Goal: Task Accomplishment & Management: Use online tool/utility

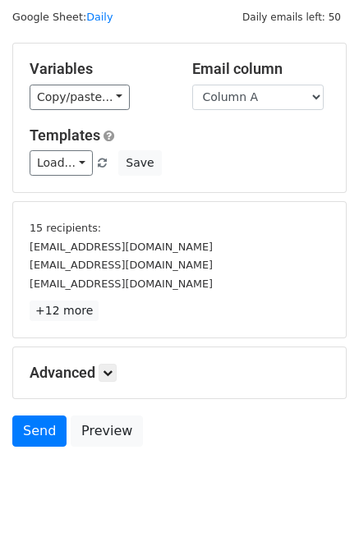
scroll to position [70, 0]
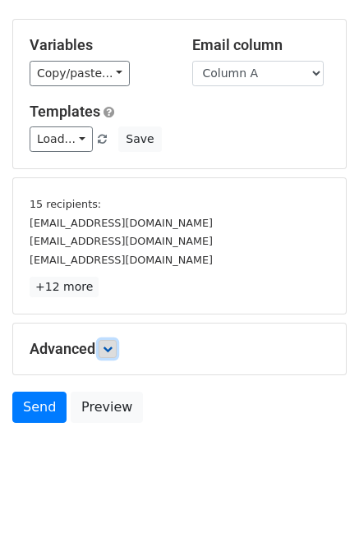
click at [112, 346] on icon at bounding box center [108, 349] width 10 height 10
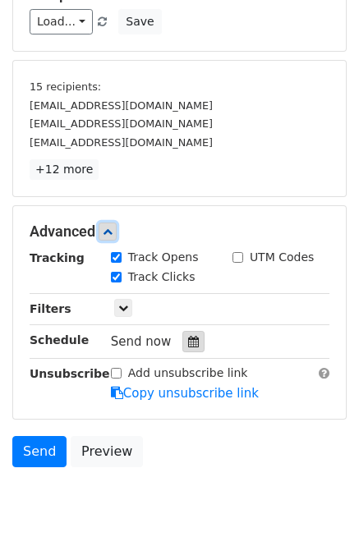
scroll to position [189, 0]
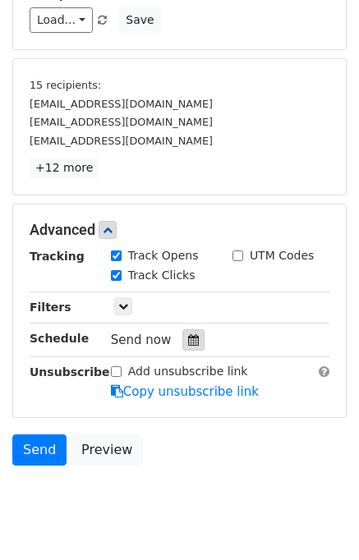
click at [186, 330] on div at bounding box center [193, 340] width 22 height 21
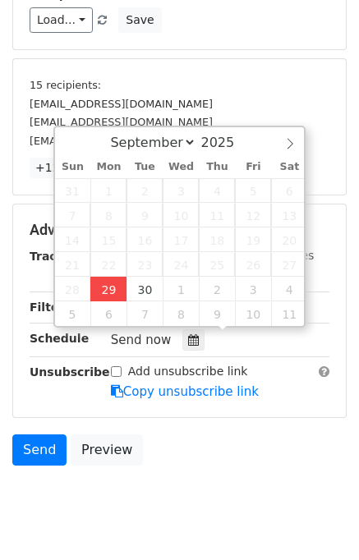
type input "2025-09-29 12:00"
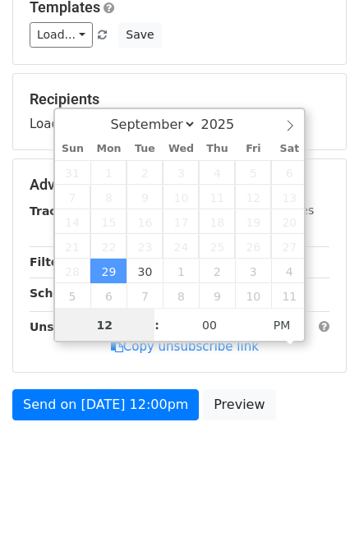
scroll to position [170, 0]
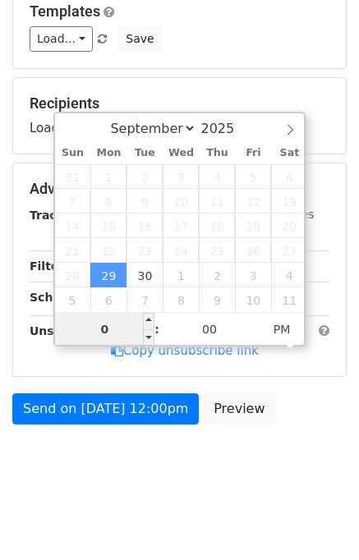
type input "04"
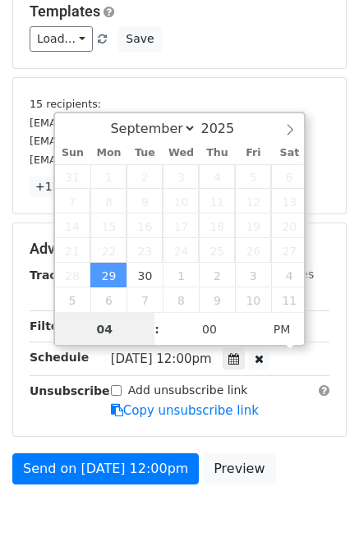
scroll to position [189, 0]
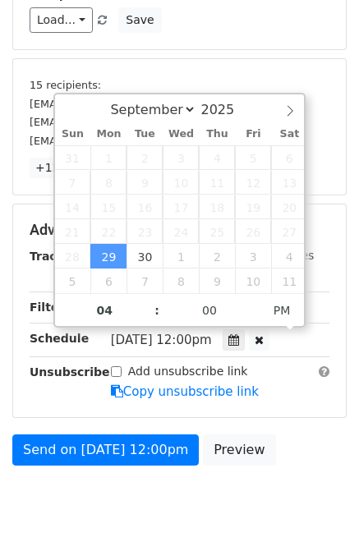
type input "2025-09-29 16:00"
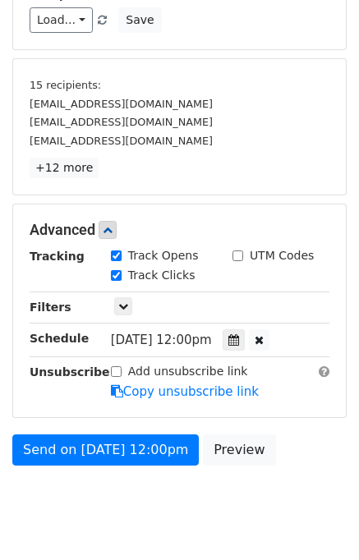
click at [302, 446] on div "Send on Sep 29 at 12:00pm Preview" at bounding box center [179, 454] width 359 height 39
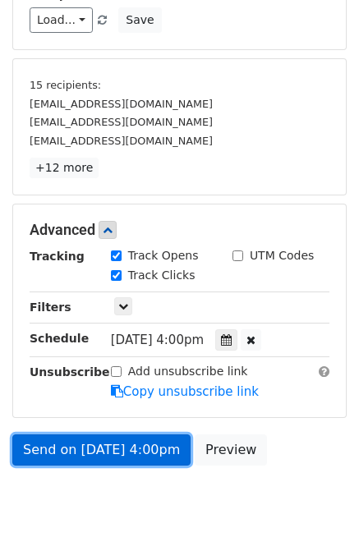
click at [139, 451] on link "Send on Sep 29 at 4:00pm" at bounding box center [101, 450] width 178 height 31
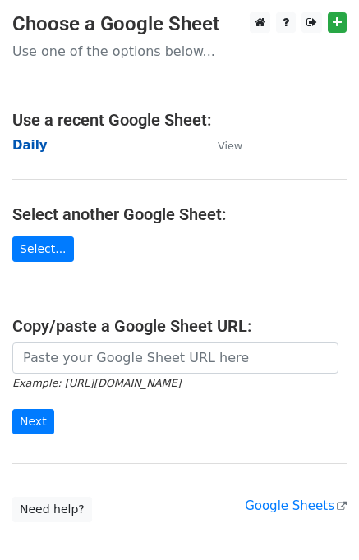
click at [32, 146] on strong "Daily" at bounding box center [29, 145] width 35 height 15
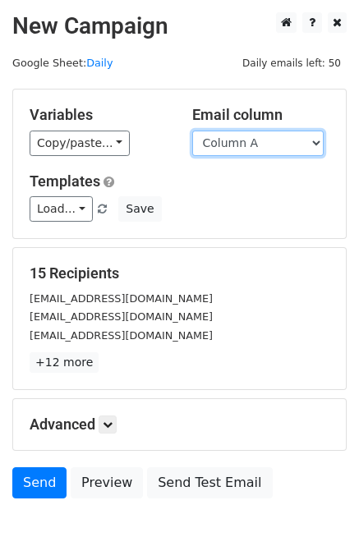
click at [263, 150] on select "Column A Column B Column C Column D Column E" at bounding box center [257, 143] width 131 height 25
select select "Column B"
click at [192, 131] on select "Column A Column B Column C Column D Column E" at bounding box center [257, 143] width 131 height 25
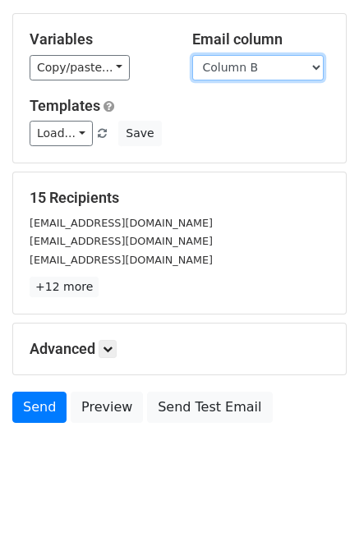
scroll to position [76, 0]
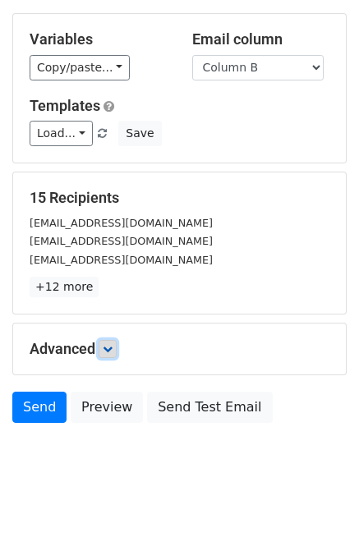
click at [113, 350] on icon at bounding box center [108, 349] width 10 height 10
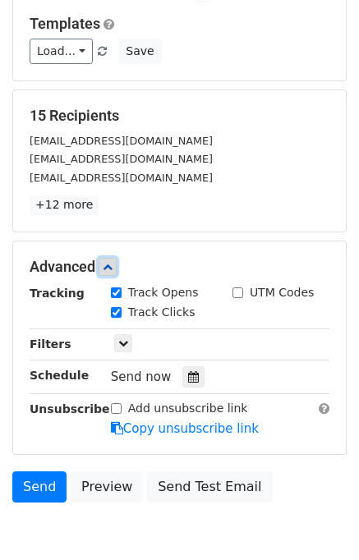
scroll to position [210, 0]
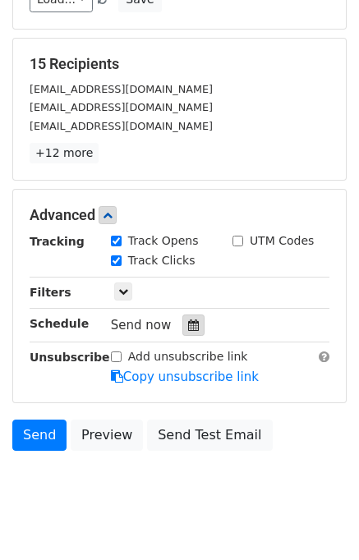
click at [188, 323] on icon at bounding box center [193, 326] width 11 height 12
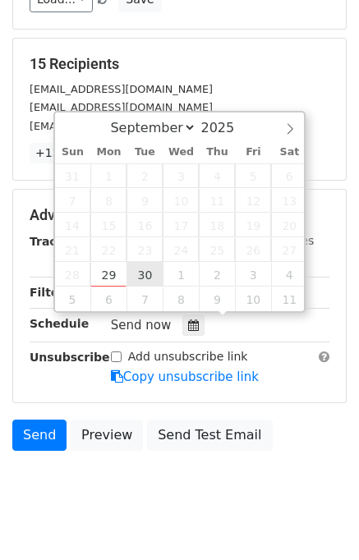
type input "2025-09-30 12:00"
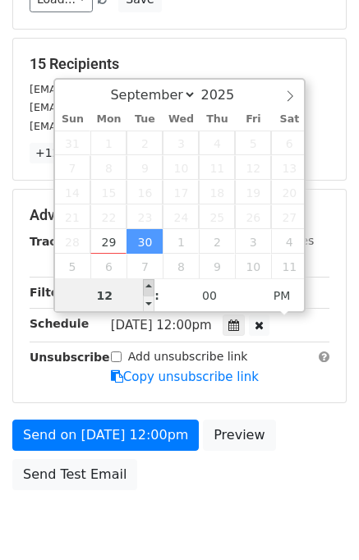
scroll to position [0, 0]
type input "05"
type input "2025-09-30 17:00"
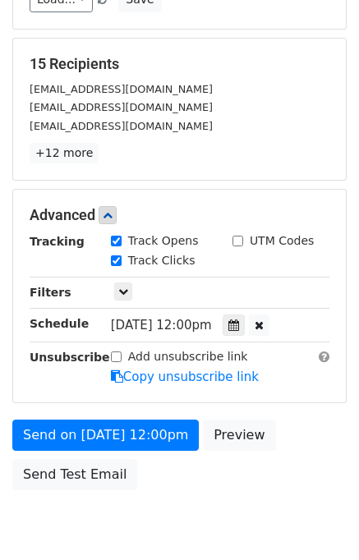
click at [315, 435] on div "Send on Sep 30 at 12:00pm Preview Send Test Email" at bounding box center [179, 459] width 359 height 79
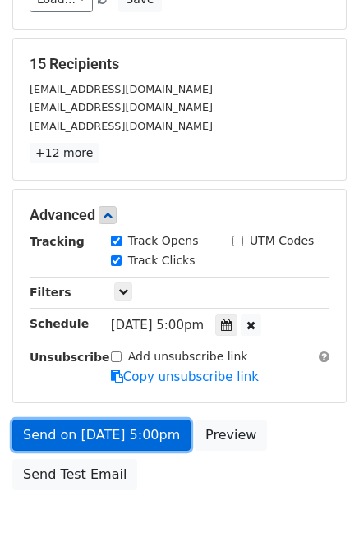
click at [136, 431] on link "Send on Sep 30 at 5:00pm" at bounding box center [101, 435] width 178 height 31
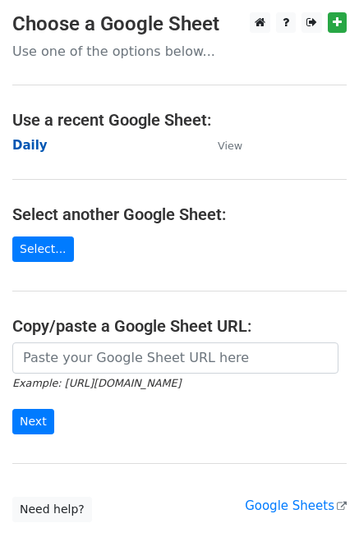
click at [38, 150] on strong "Daily" at bounding box center [29, 145] width 35 height 15
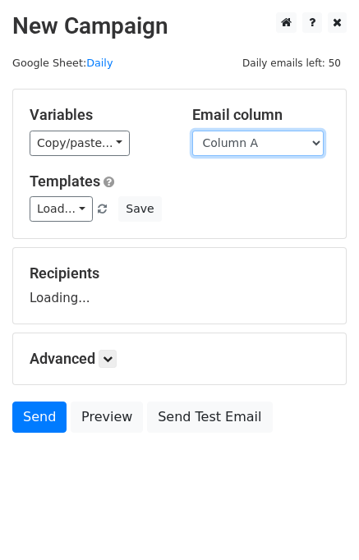
click at [225, 142] on select "Column A Column B Column C Column D Column E" at bounding box center [257, 143] width 131 height 25
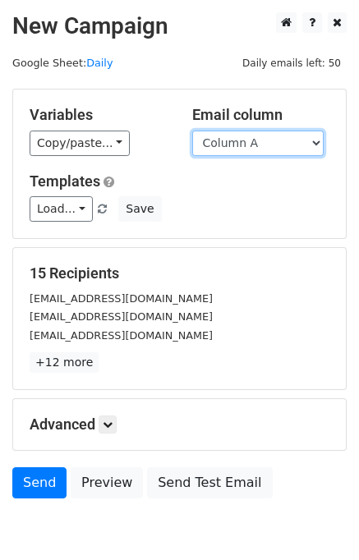
click at [242, 150] on select "Column A Column B Column C Column D Column E" at bounding box center [257, 143] width 131 height 25
select select "Column C"
click at [192, 131] on select "Column A Column B Column C Column D Column E" at bounding box center [257, 143] width 131 height 25
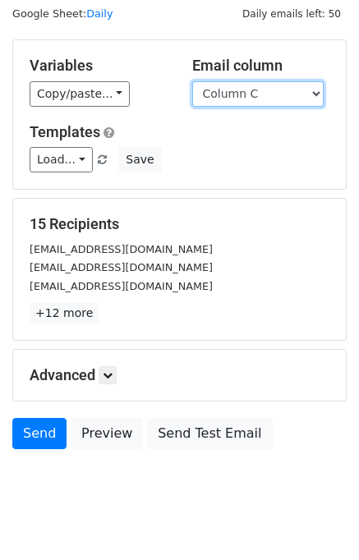
scroll to position [76, 0]
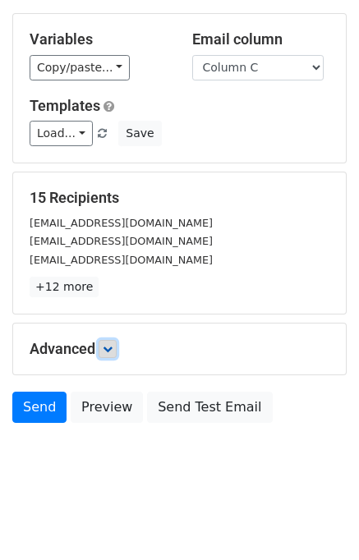
click at [117, 343] on link at bounding box center [108, 349] width 18 height 18
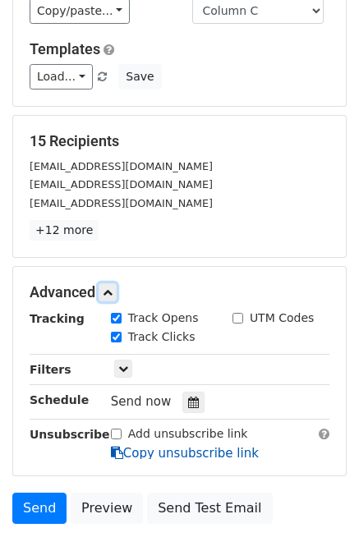
scroll to position [217, 0]
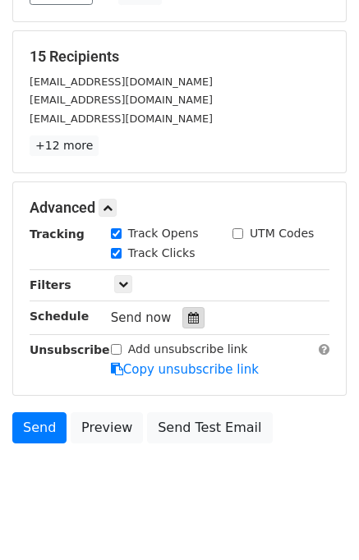
click at [191, 312] on div at bounding box center [193, 317] width 22 height 21
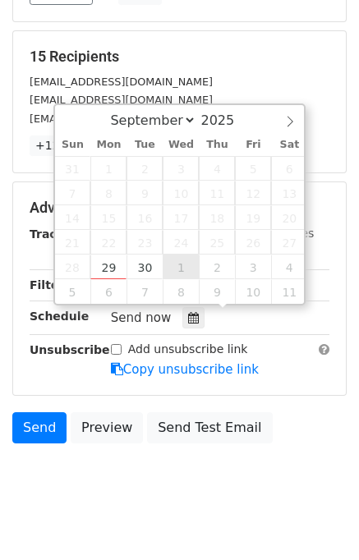
type input "2025-10-01 12:00"
select select "9"
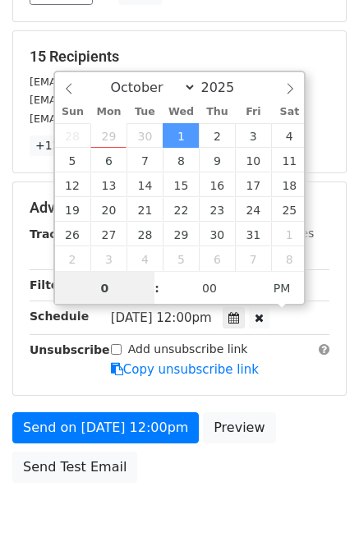
type input "06"
type input "2025-10-01 18:00"
click at [314, 438] on div "Send on Oct 1 at 12:00pm Preview Send Test Email" at bounding box center [179, 451] width 359 height 79
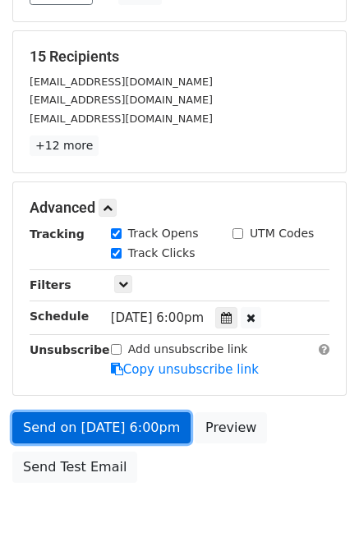
click at [85, 427] on link "Send on Oct 1 at 6:00pm" at bounding box center [101, 427] width 178 height 31
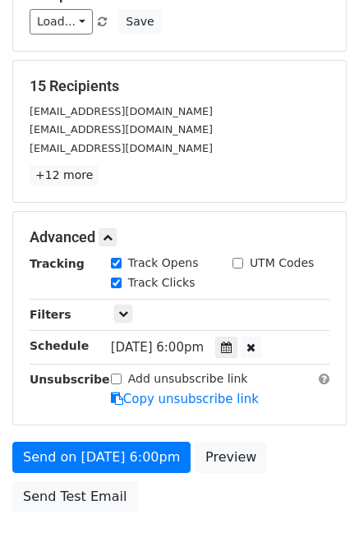
scroll to position [136, 0]
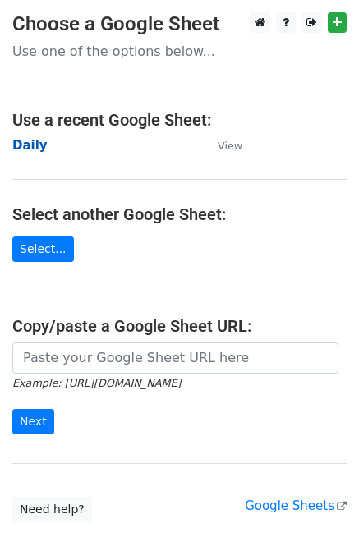
click at [39, 148] on strong "Daily" at bounding box center [29, 145] width 35 height 15
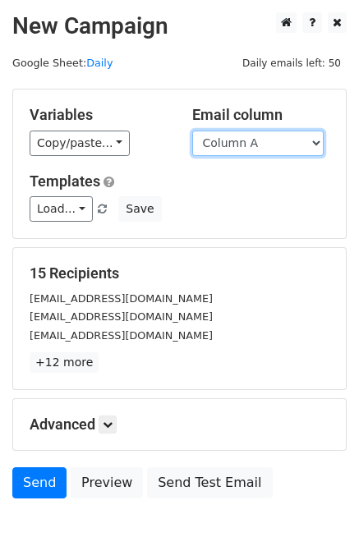
click at [234, 147] on select "Column A Column B Column C Column D Column E" at bounding box center [257, 143] width 131 height 25
select select "Column D"
click at [192, 131] on select "Column A Column B Column C Column D Column E" at bounding box center [257, 143] width 131 height 25
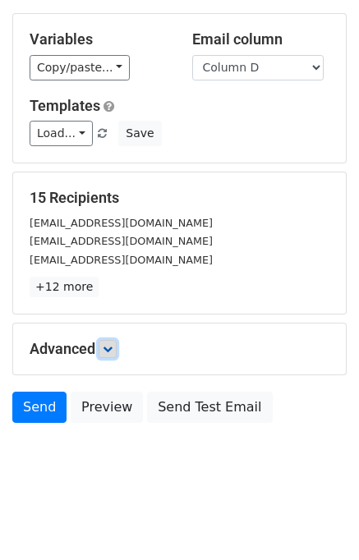
click at [108, 349] on icon at bounding box center [108, 349] width 10 height 10
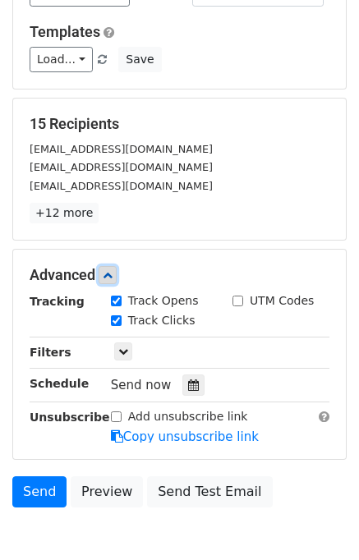
scroll to position [205, 0]
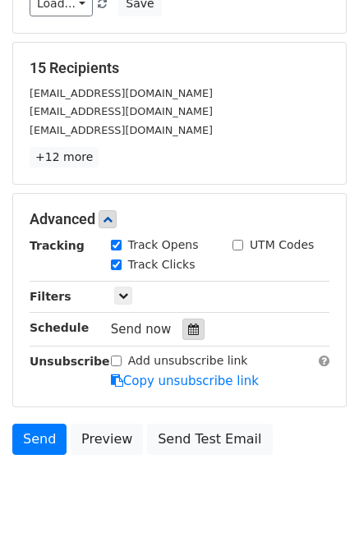
click at [190, 330] on div at bounding box center [193, 329] width 22 height 21
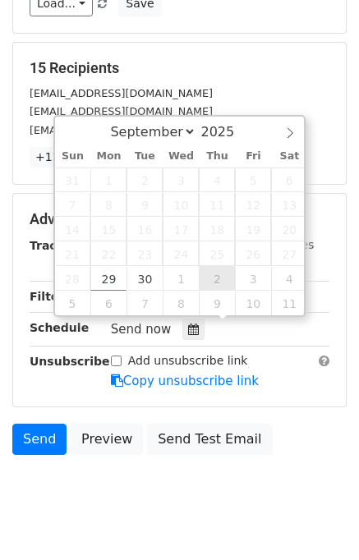
type input "[DATE] 12:00"
select select "9"
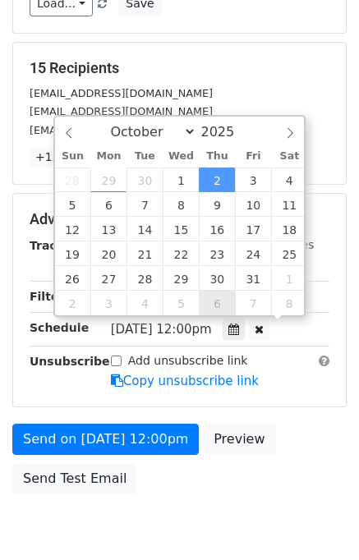
scroll to position [0, 0]
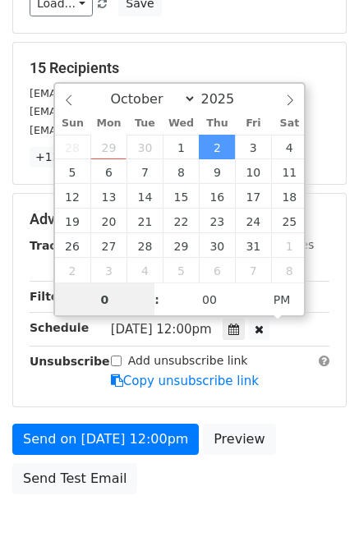
type input "07"
type input "[DATE] 19:00"
click at [301, 435] on div "Send on [DATE] 12:00pm Preview Send Test Email" at bounding box center [179, 463] width 359 height 79
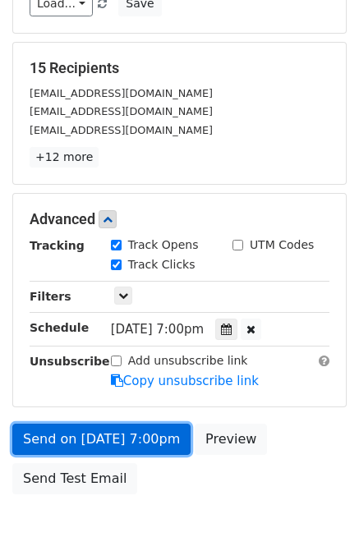
click at [118, 432] on link "Send on [DATE] 7:00pm" at bounding box center [101, 439] width 178 height 31
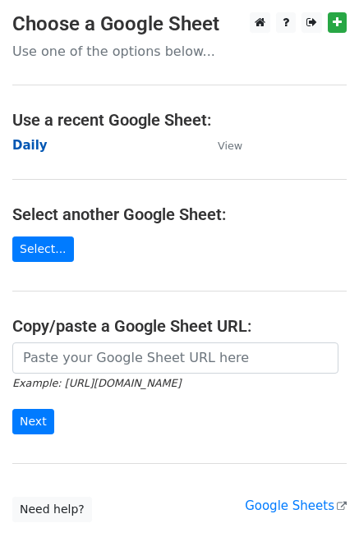
click at [32, 146] on strong "Daily" at bounding box center [29, 145] width 35 height 15
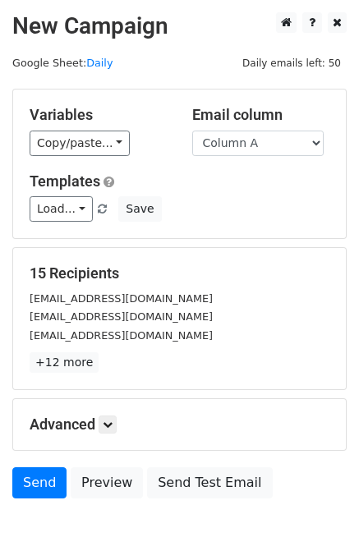
click at [258, 143] on select "Column A Column B Column C Column D Column E" at bounding box center [257, 143] width 131 height 25
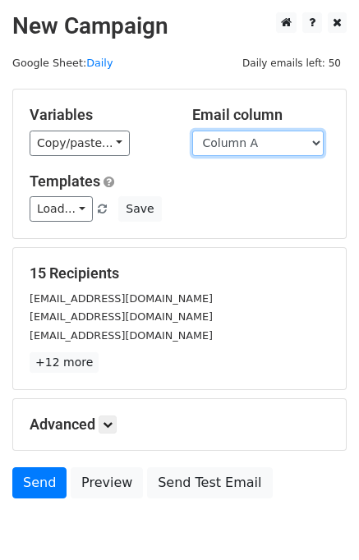
click at [251, 151] on select "Column A Column B Column C Column D Column E" at bounding box center [257, 143] width 131 height 25
select select "Column E"
click at [192, 131] on select "Column A Column B Column C Column D Column E" at bounding box center [257, 143] width 131 height 25
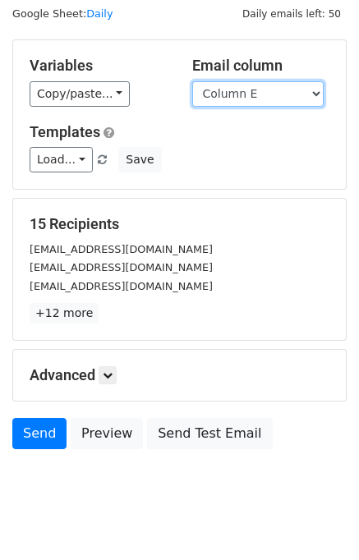
scroll to position [76, 0]
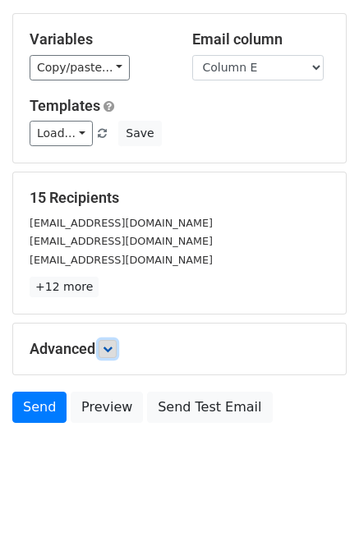
click at [114, 352] on link at bounding box center [108, 349] width 18 height 18
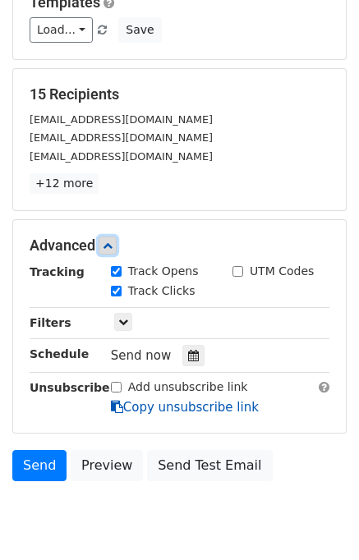
scroll to position [233, 0]
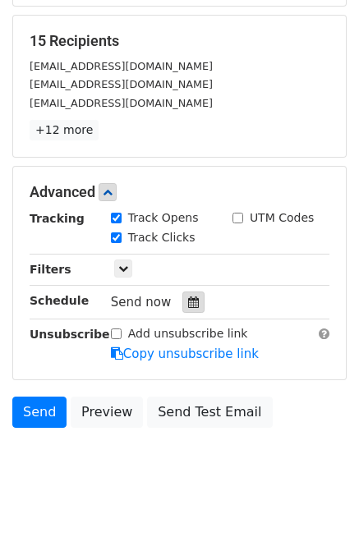
click at [188, 302] on icon at bounding box center [193, 303] width 11 height 12
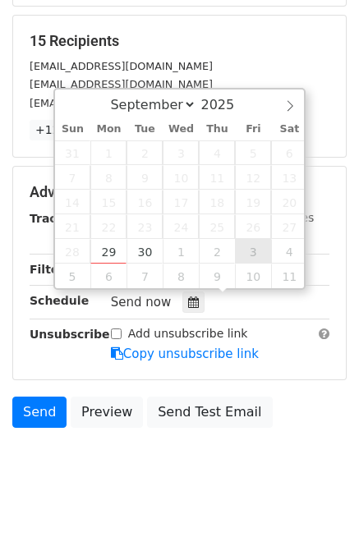
type input "2025-10-03 12:00"
select select "9"
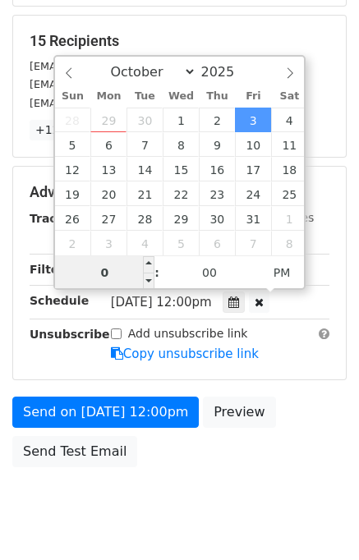
type input "08"
type input "2025-10-03 20:00"
click at [283, 424] on div "Send on Oct 3 at 12:00pm Preview Send Test Email" at bounding box center [179, 436] width 359 height 79
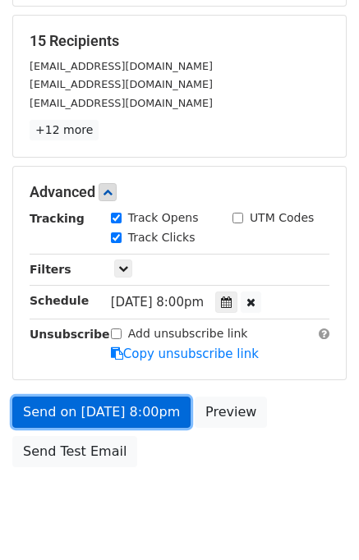
click at [104, 415] on link "Send on Oct 3 at 8:00pm" at bounding box center [101, 412] width 178 height 31
